Goal: Navigation & Orientation: Find specific page/section

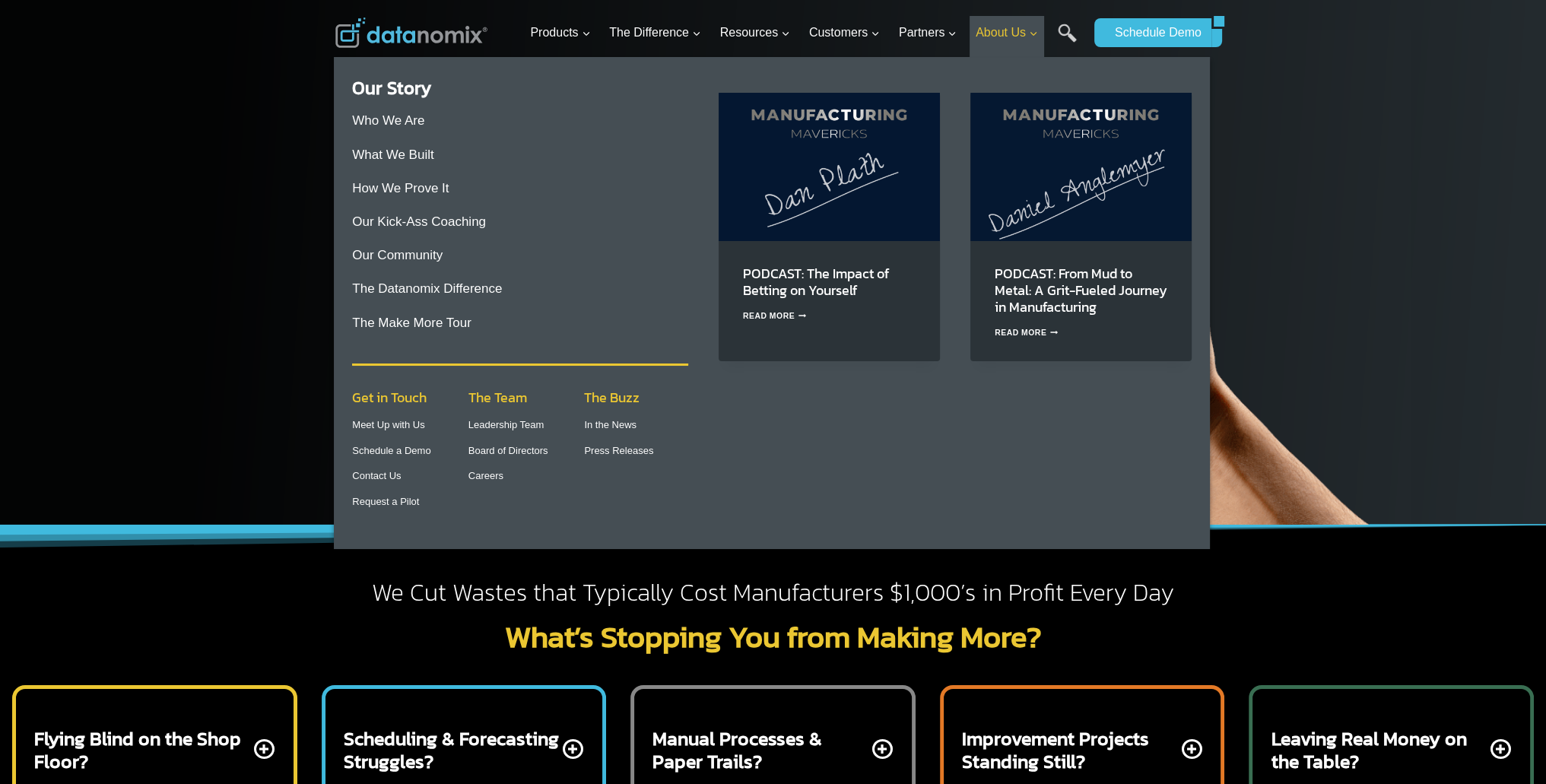
click at [1021, 31] on span "About Us Expand" at bounding box center [1006, 33] width 63 height 20
click at [1033, 36] on icon "Expand" at bounding box center [1033, 33] width 11 height 11
click at [388, 124] on link "Who We Are" at bounding box center [388, 121] width 73 height 15
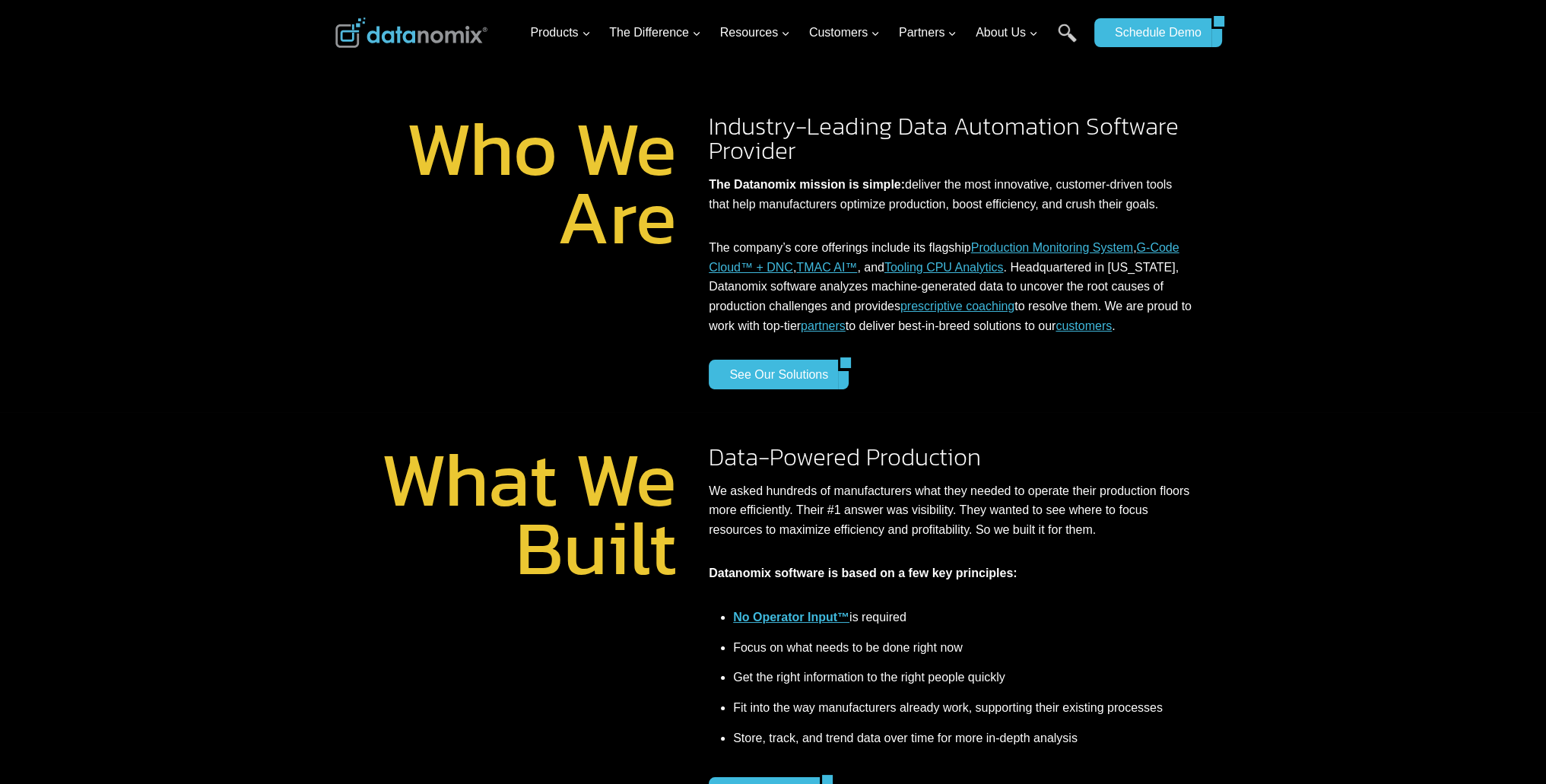
click at [435, 28] on img at bounding box center [411, 32] width 152 height 30
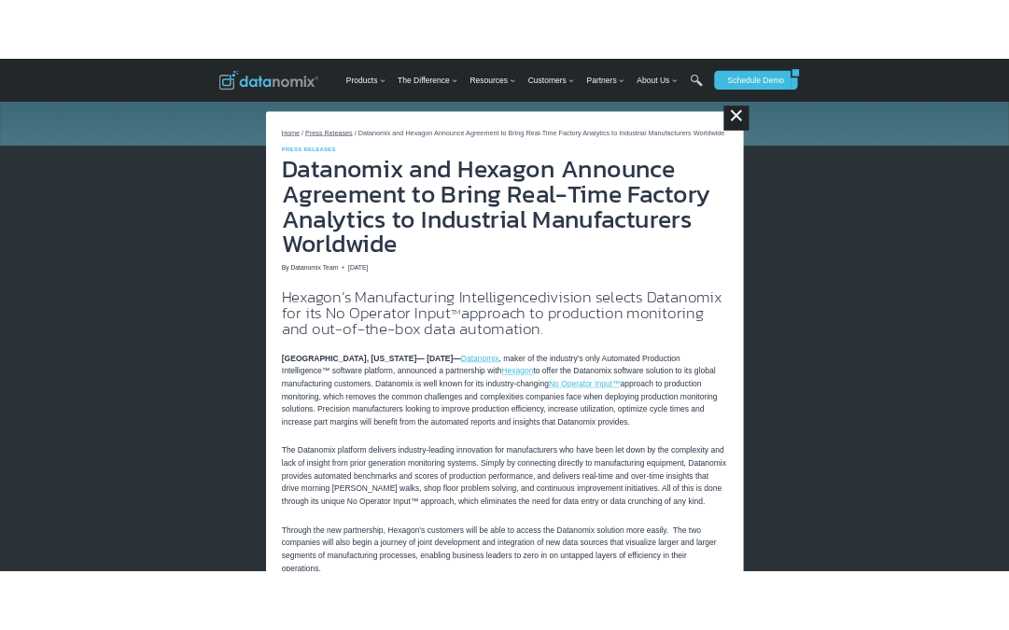
scroll to position [187, 0]
